Goal: Check status: Check status

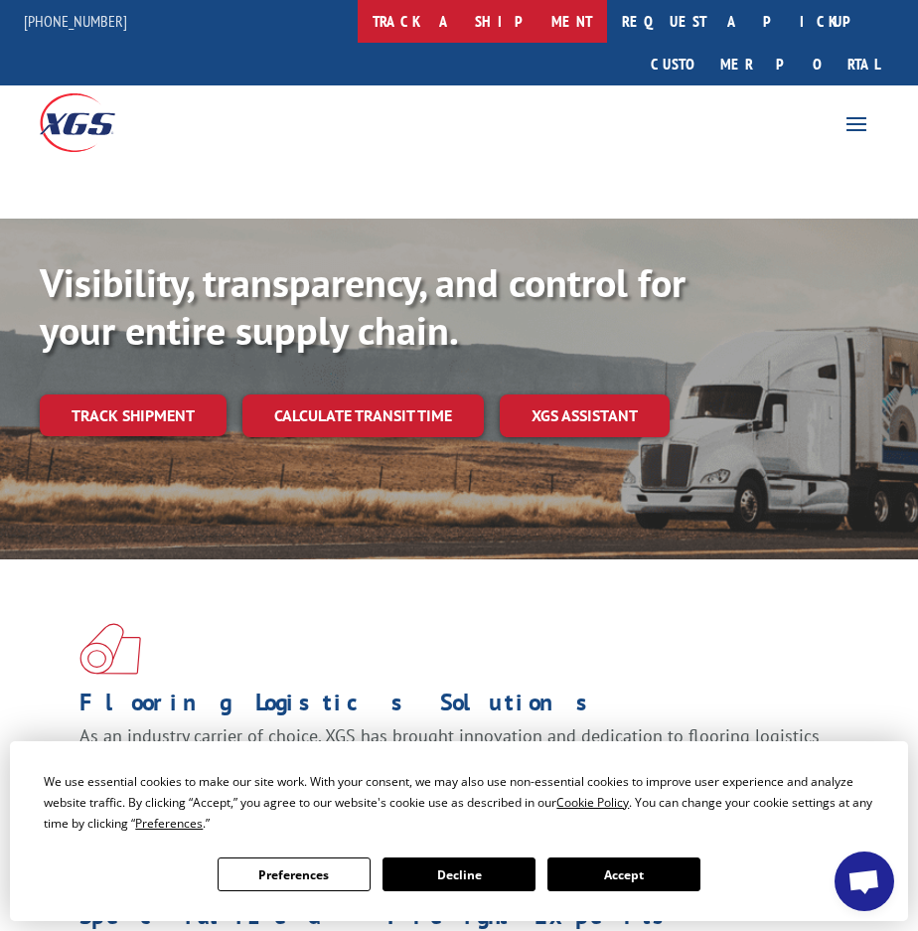
click at [568, 29] on link "track a shipment" at bounding box center [482, 21] width 249 height 43
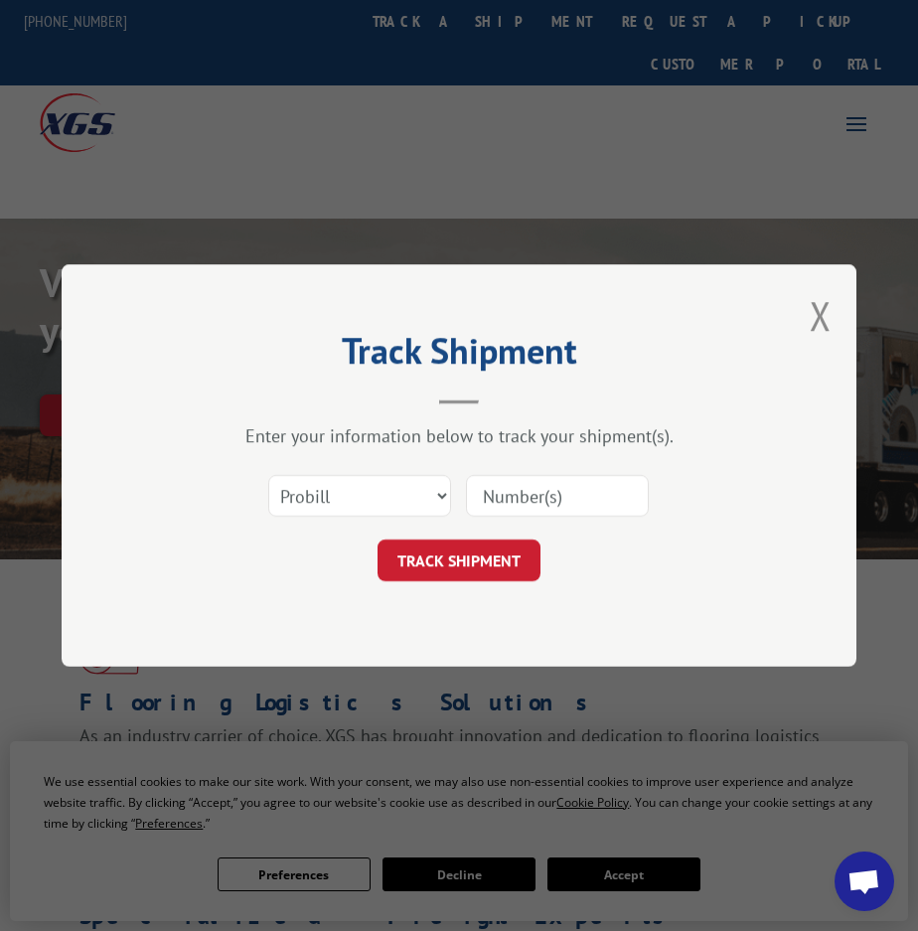
click at [505, 490] on input at bounding box center [557, 496] width 183 height 42
paste input "2871694"
type input "2871694"
click at [537, 570] on button "TRACK SHIPMENT" at bounding box center [459, 561] width 163 height 42
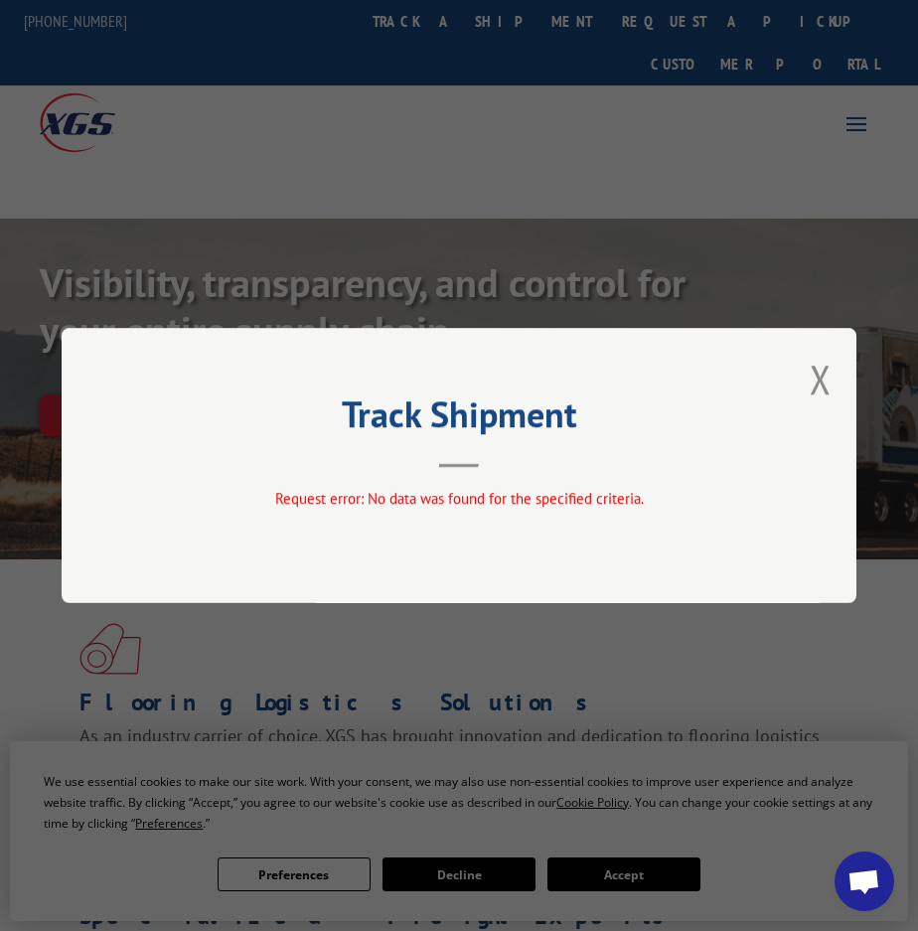
click at [804, 384] on div "Track Shipment Request error: No data was found for the specified criteria." at bounding box center [459, 465] width 795 height 275
click at [818, 385] on button "Close modal" at bounding box center [821, 379] width 22 height 53
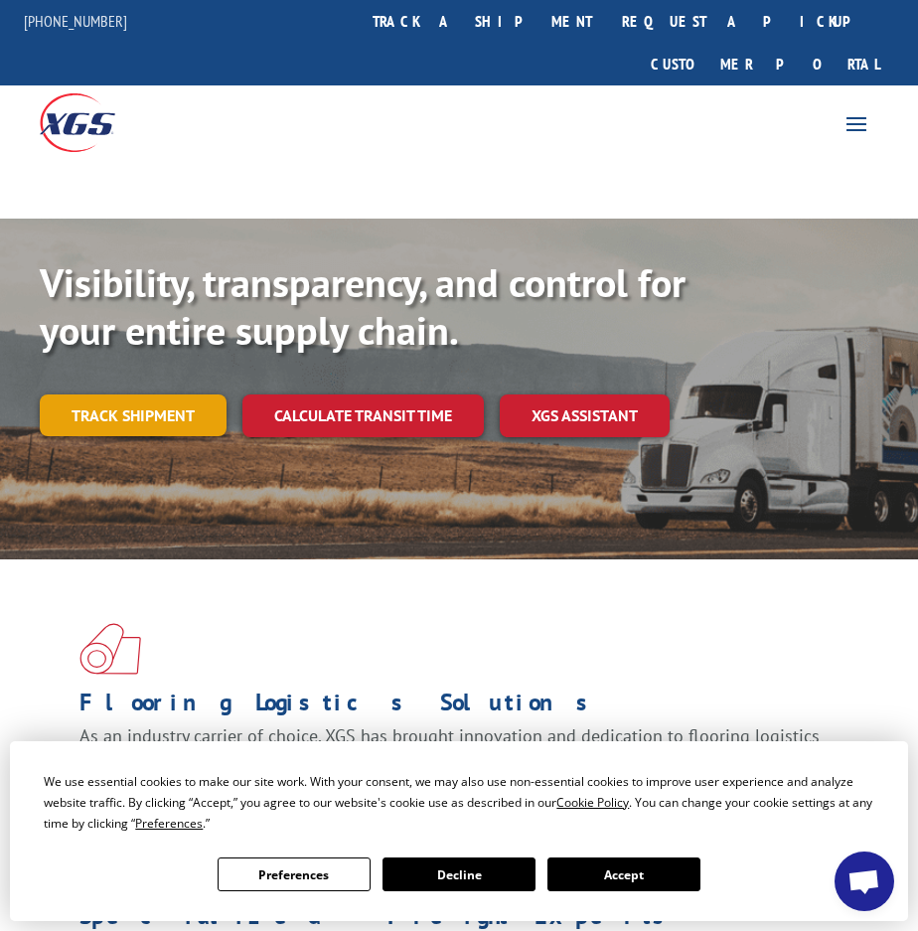
click at [179, 395] on link "Track shipment" at bounding box center [133, 416] width 187 height 42
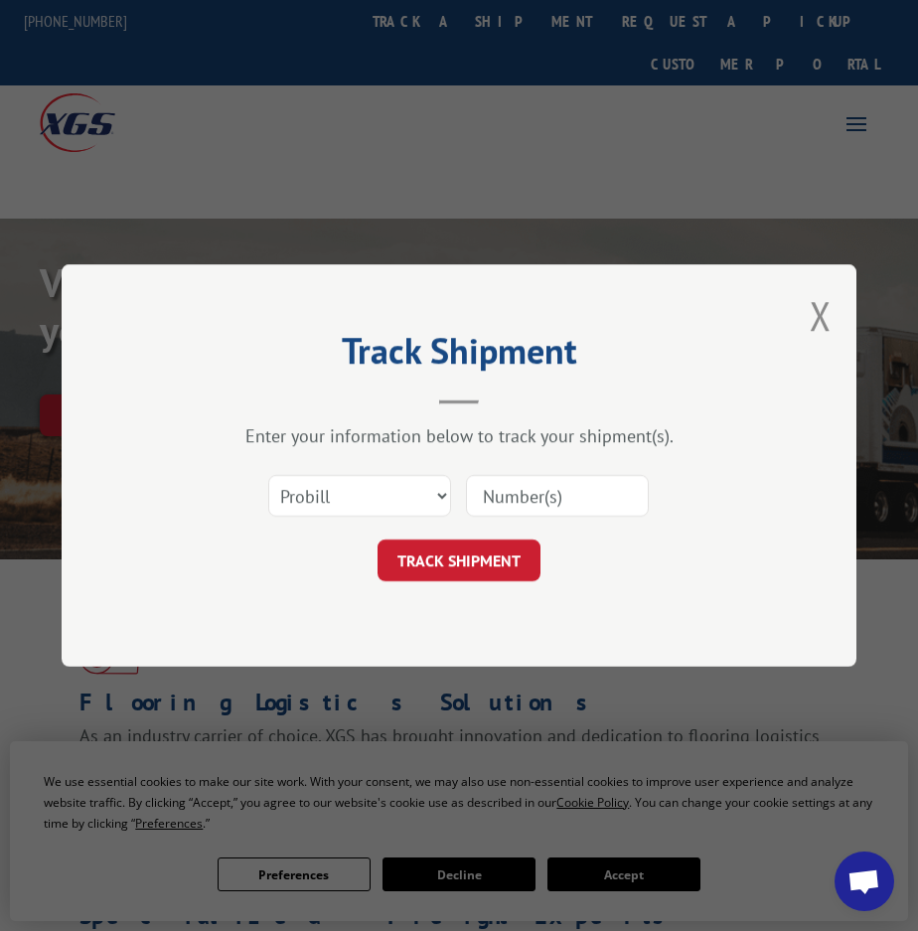
click at [402, 469] on div "Select category... Probill BOL PO" at bounding box center [459, 496] width 596 height 66
click at [417, 502] on select "Select category... Probill BOL PO" at bounding box center [359, 496] width 183 height 42
select select "bol"
click at [268, 475] on select "Select category... Probill BOL PO" at bounding box center [359, 496] width 183 height 42
click at [552, 491] on input at bounding box center [557, 496] width 183 height 42
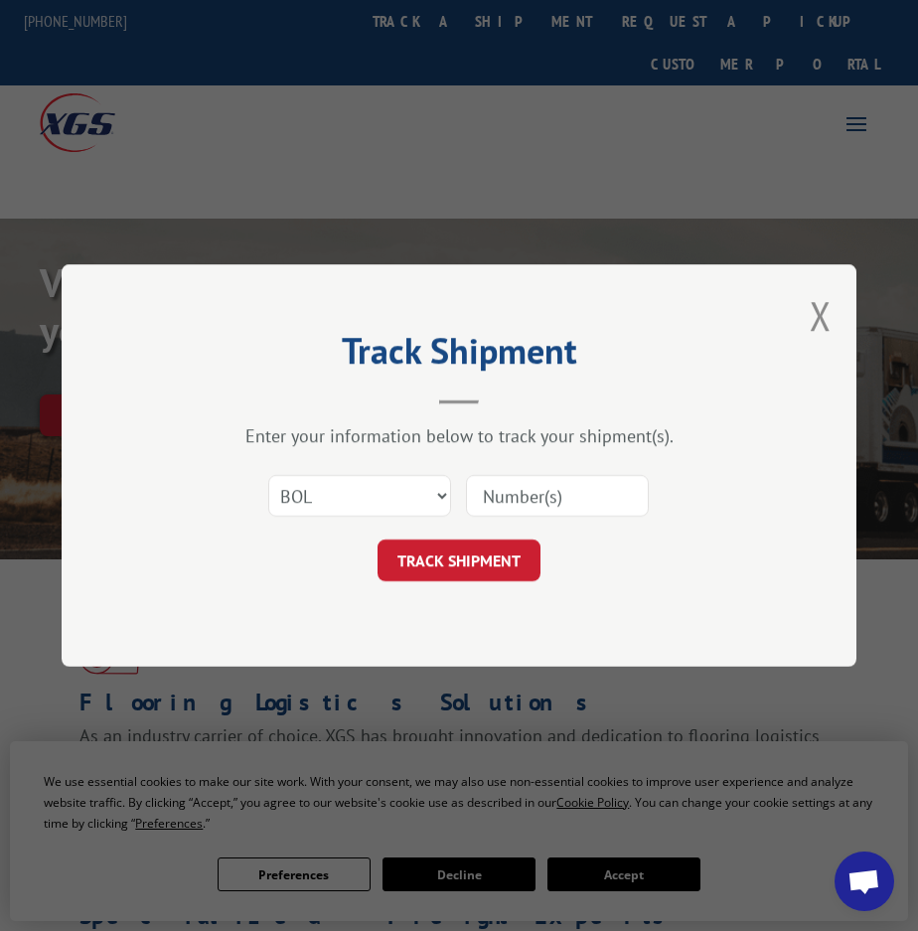
paste input "2871694"
type input "2871694"
click at [523, 561] on button "TRACK SHIPMENT" at bounding box center [459, 561] width 163 height 42
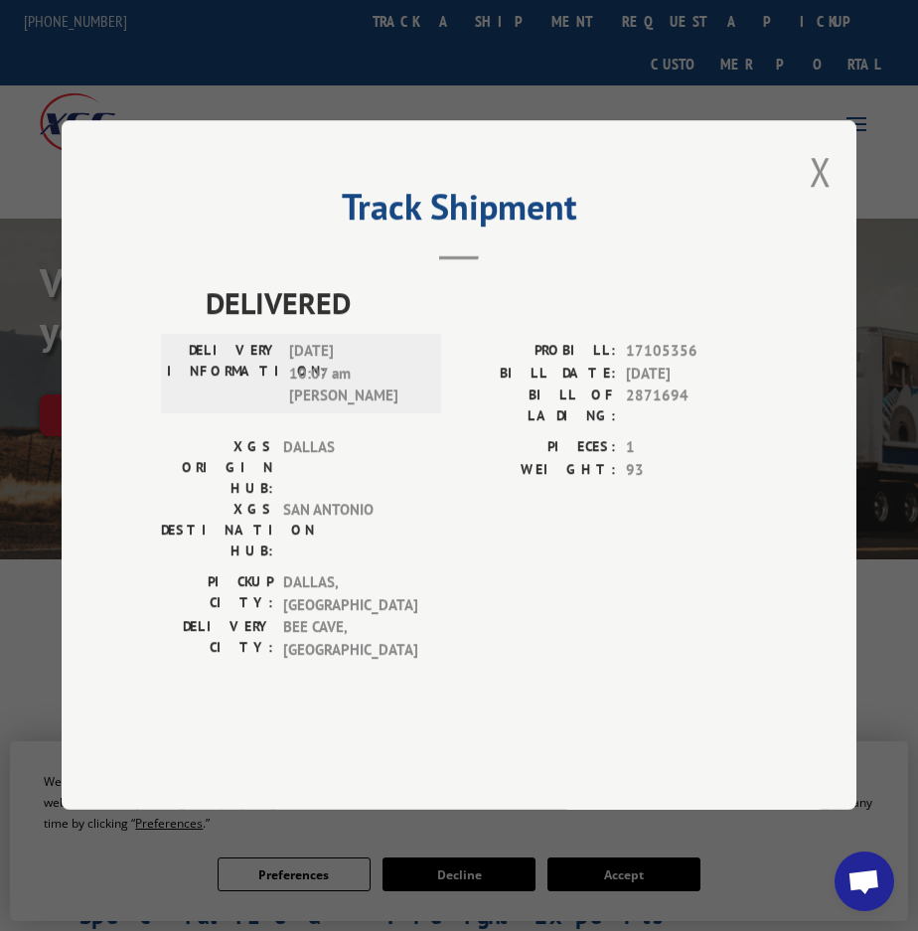
click at [817, 198] on button "Close modal" at bounding box center [821, 171] width 22 height 53
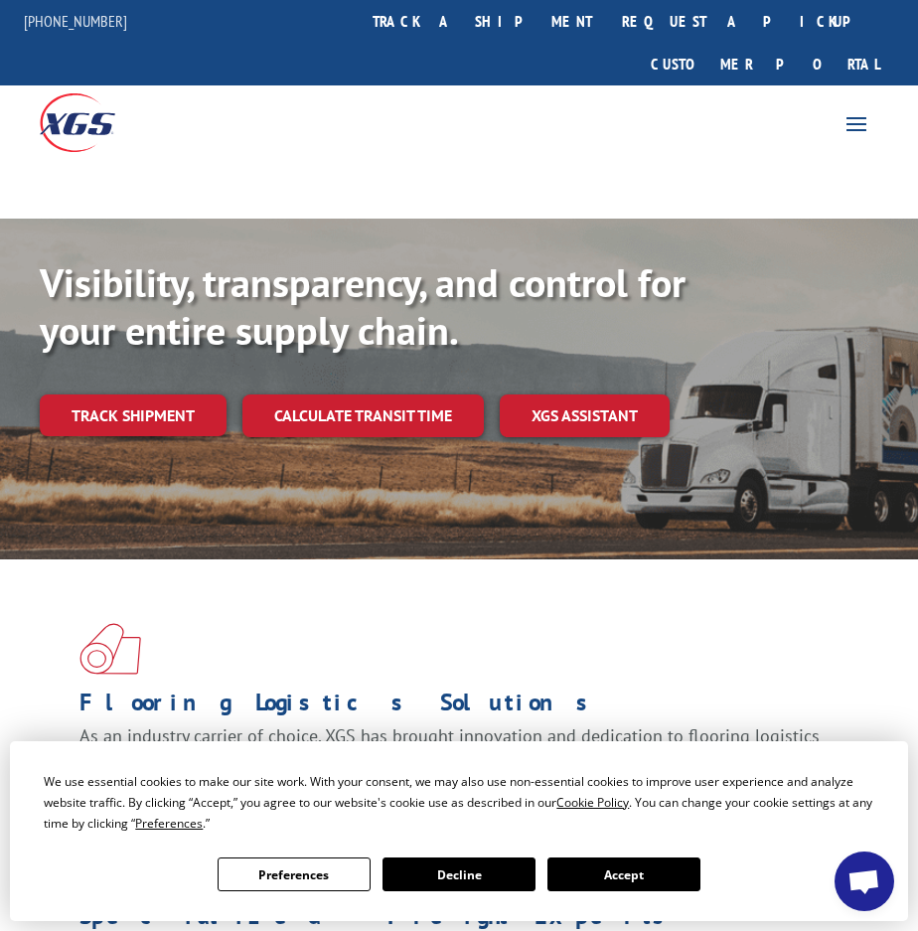
click at [149, 395] on link "Track shipment" at bounding box center [133, 416] width 187 height 42
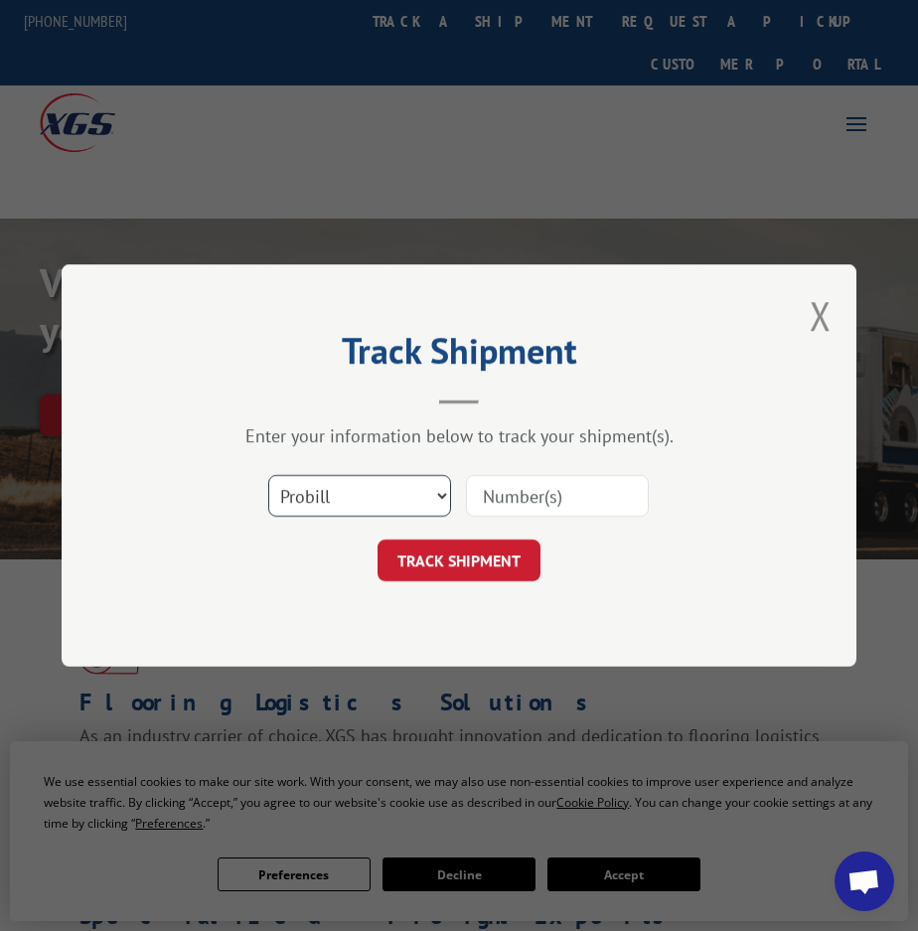
click at [435, 501] on select "Select category... Probill BOL PO" at bounding box center [359, 496] width 183 height 42
select select "po"
click at [268, 475] on select "Select category... Probill BOL PO" at bounding box center [359, 496] width 183 height 42
click at [547, 494] on input at bounding box center [557, 496] width 183 height 42
paste input "2871694"
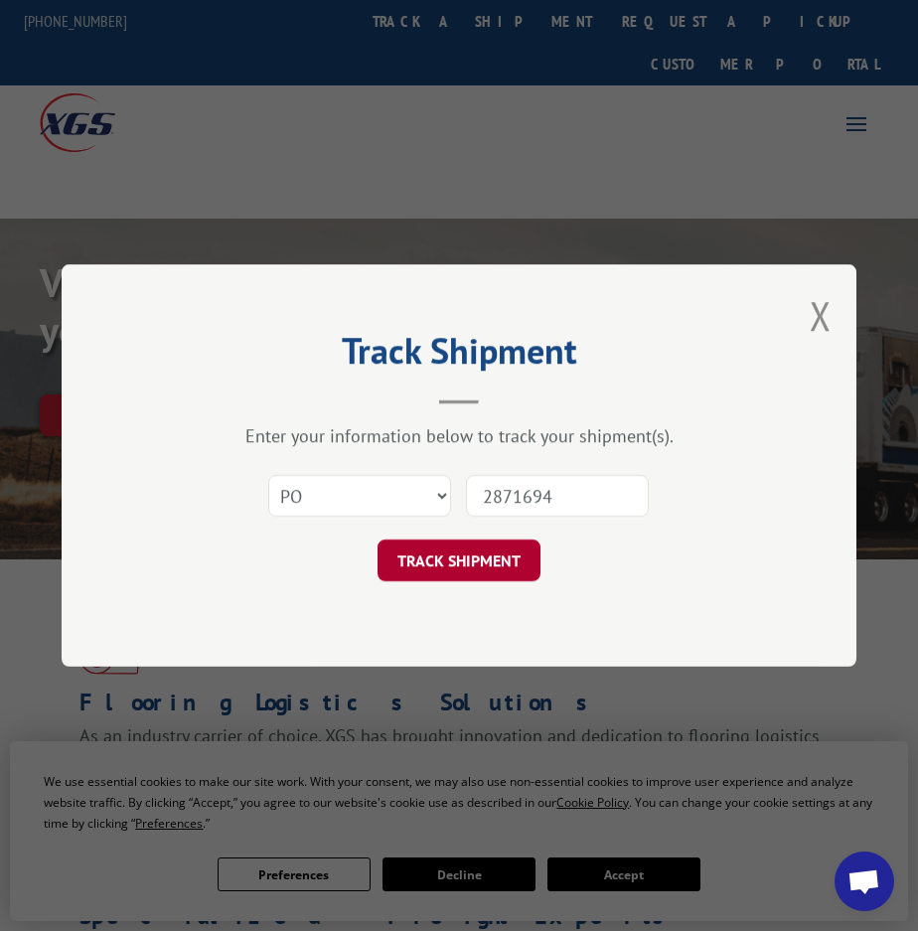
type input "2871694"
click at [515, 554] on button "TRACK SHIPMENT" at bounding box center [459, 561] width 163 height 42
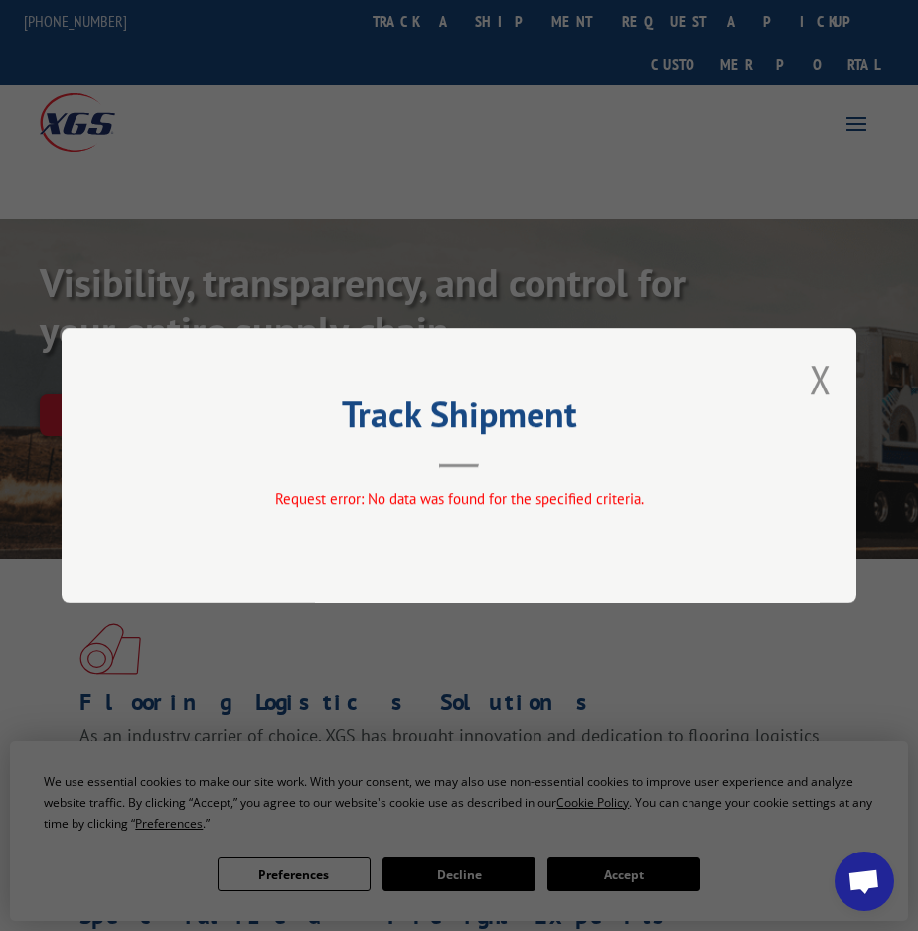
click at [831, 380] on button "Close modal" at bounding box center [821, 379] width 22 height 53
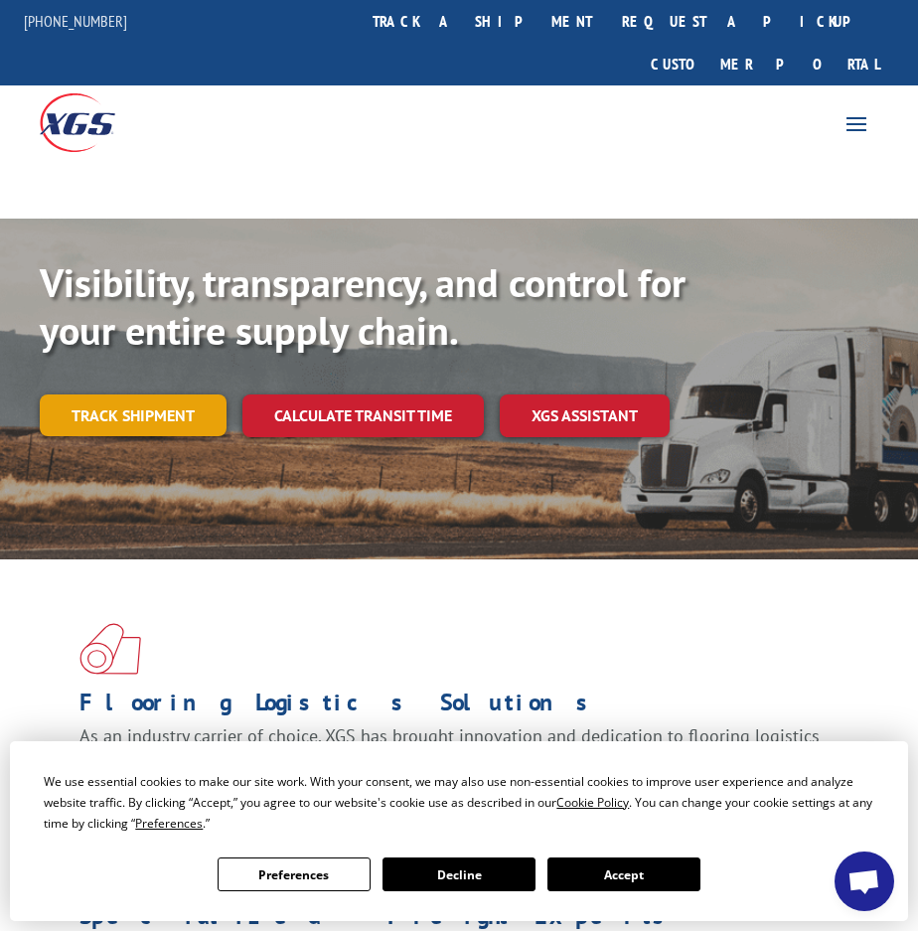
click at [92, 395] on link "Track shipment" at bounding box center [133, 416] width 187 height 42
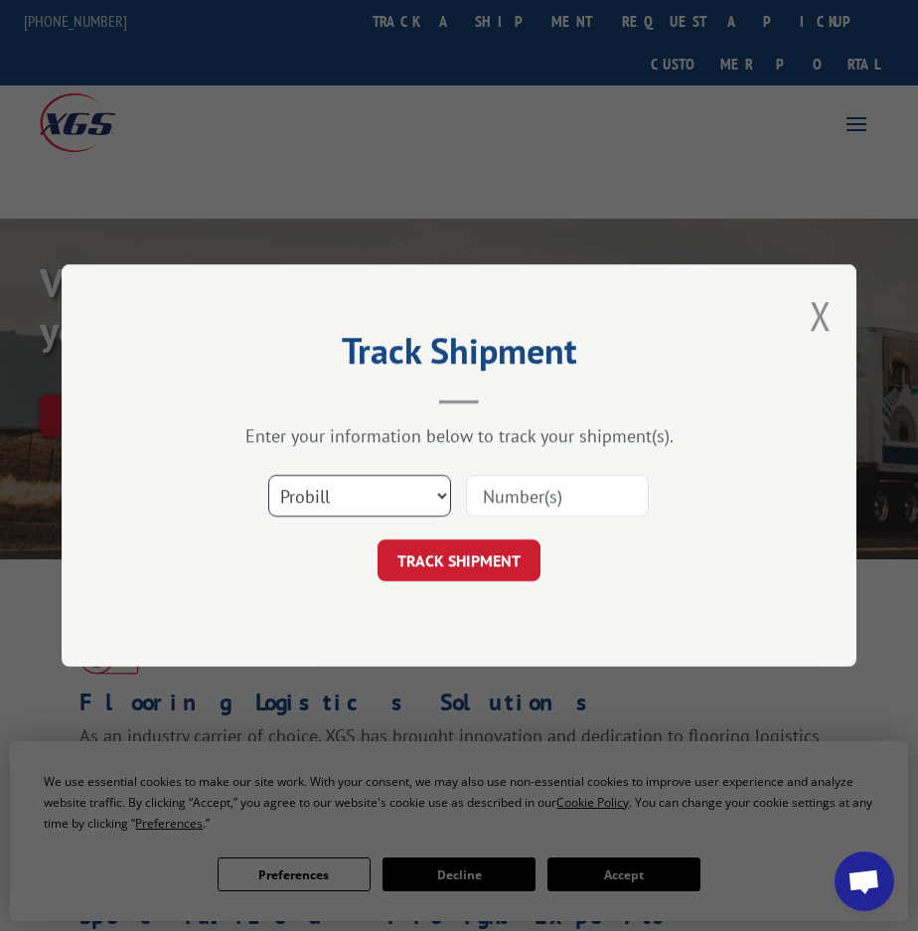
click at [401, 501] on select "Select category... Probill BOL PO" at bounding box center [359, 496] width 183 height 42
select select "po"
click at [268, 475] on select "Select category... Probill BOL PO" at bounding box center [359, 496] width 183 height 42
